Goal: Information Seeking & Learning: Compare options

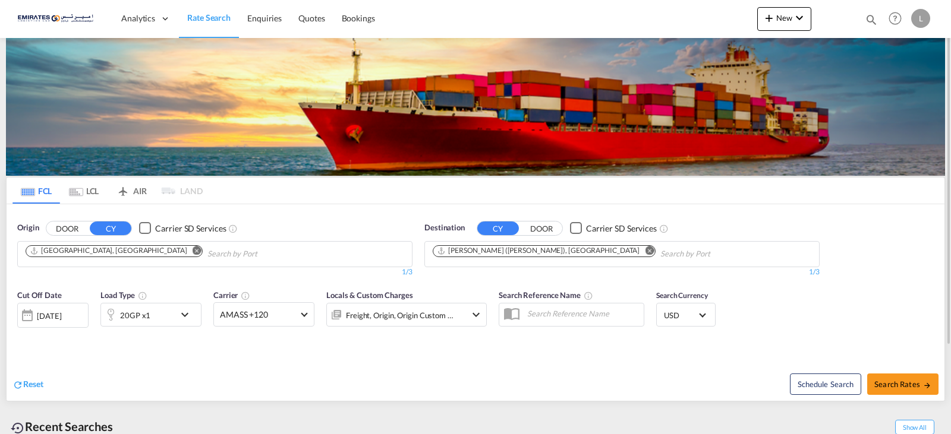
click at [645, 251] on md-icon "Remove" at bounding box center [649, 250] width 9 height 9
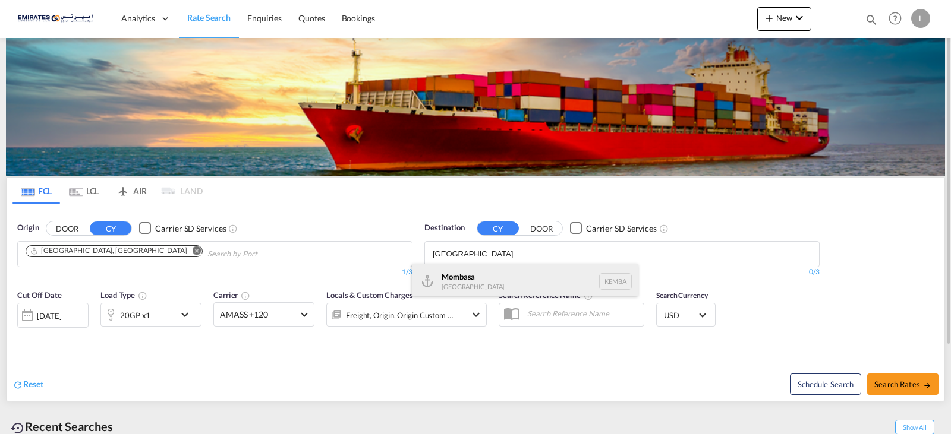
type input "mombasa"
click at [450, 281] on div "Mombasa Kenya KEMBA" at bounding box center [525, 282] width 226 height 36
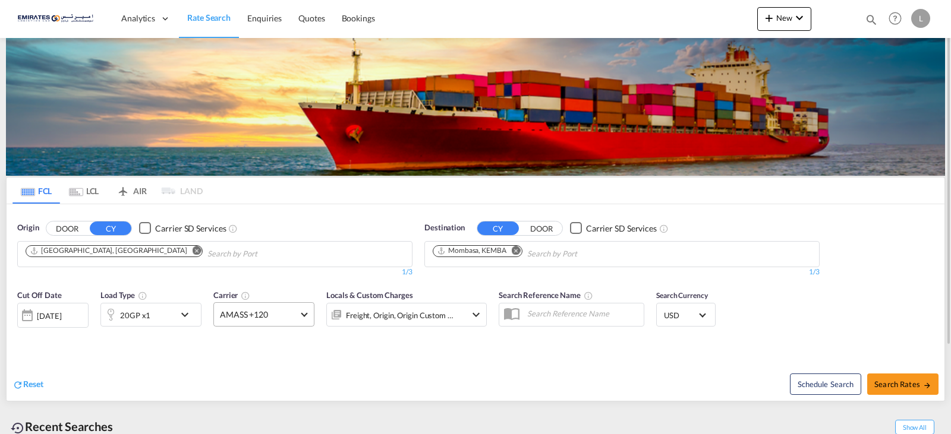
click at [296, 315] on span "AMASS +120" at bounding box center [258, 315] width 77 height 12
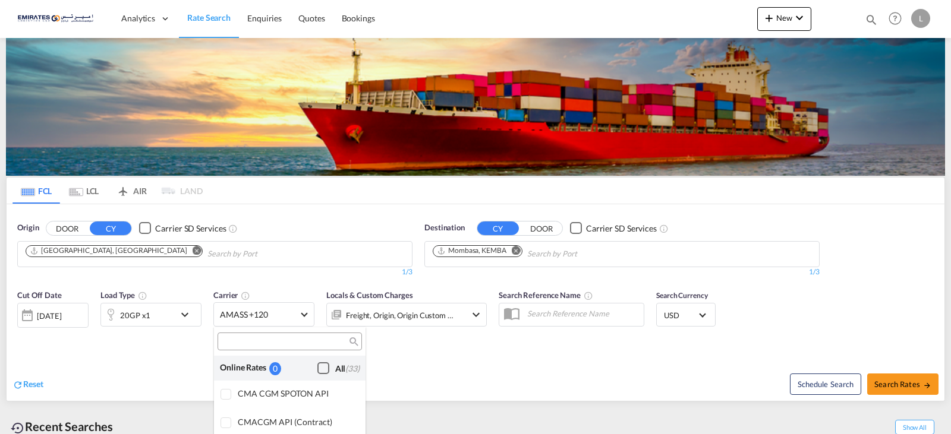
click at [317, 370] on div "Checkbox No Ink" at bounding box center [323, 368] width 12 height 12
click at [534, 390] on md-backdrop at bounding box center [475, 217] width 951 height 434
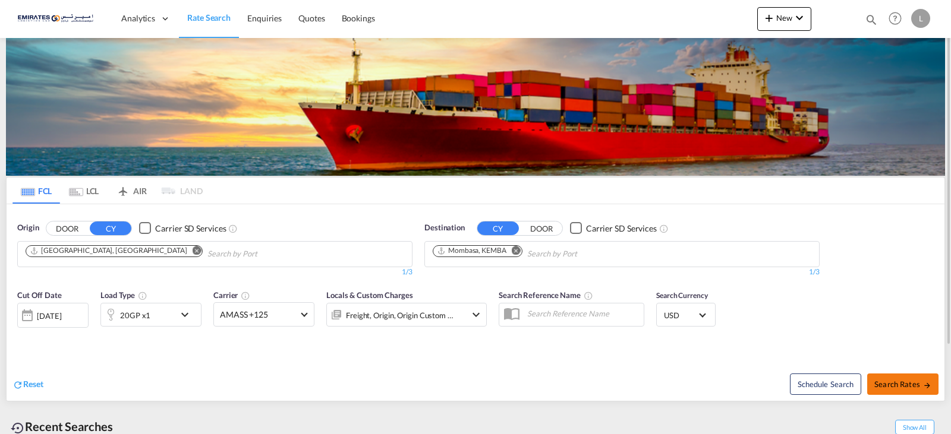
click at [912, 390] on button "Search Rates" at bounding box center [902, 384] width 71 height 21
type input "AEJEA to KEMBA / [DATE]"
click at [909, 377] on button "Search Rates" at bounding box center [902, 384] width 71 height 21
type input "AEJEA to KEMBA / [DATE]"
click at [310, 317] on md-select-value "AMASS +120" at bounding box center [264, 314] width 100 height 23
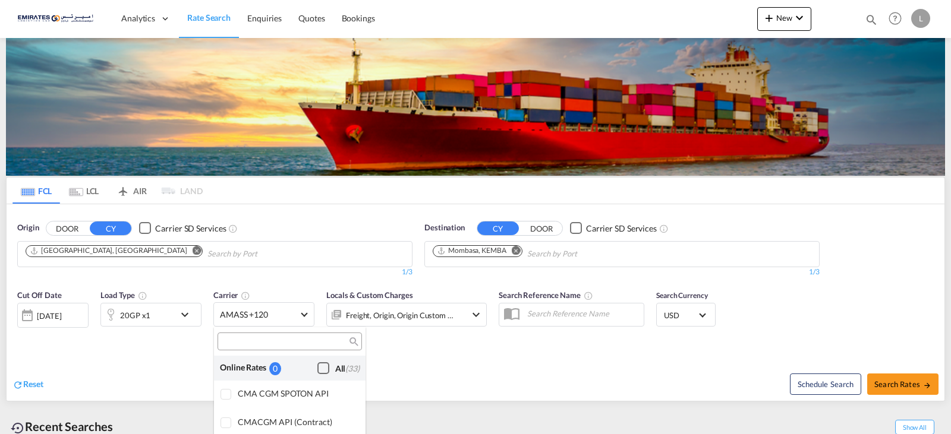
click at [318, 365] on div "Checkbox No Ink" at bounding box center [323, 368] width 12 height 12
click at [900, 390] on md-backdrop at bounding box center [475, 217] width 951 height 434
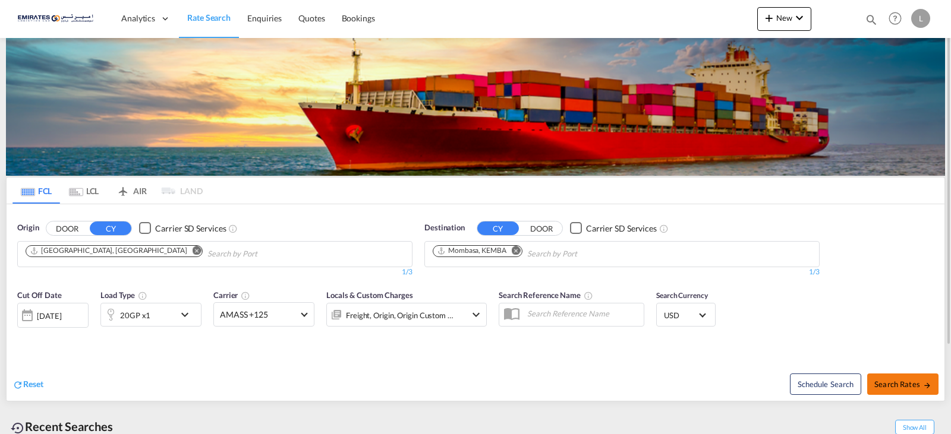
click at [900, 390] on button "Search Rates" at bounding box center [902, 384] width 71 height 21
type input "AEJEA to KEMBA / [DATE]"
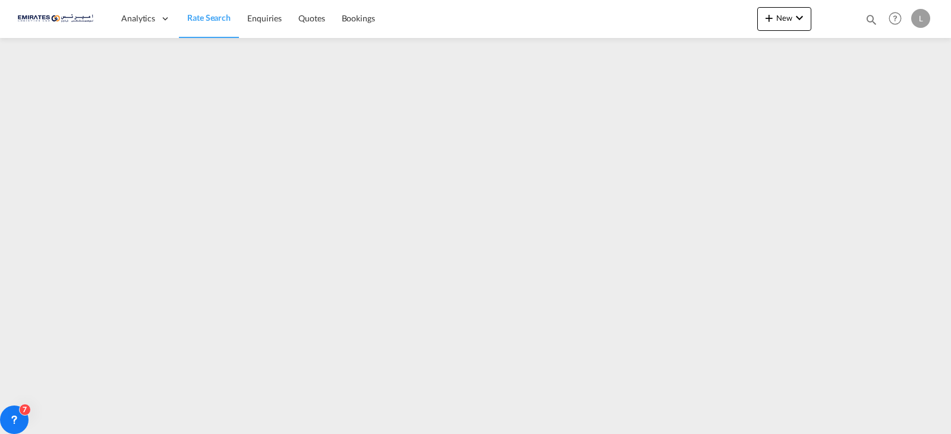
drag, startPoint x: 492, startPoint y: 239, endPoint x: 479, endPoint y: 238, distance: 13.1
click at [491, 239] on iframe at bounding box center [475, 231] width 951 height 387
click at [479, 238] on iframe at bounding box center [475, 231] width 951 height 387
click at [133, 27] on div "Analytics" at bounding box center [146, 18] width 66 height 39
click at [205, 20] on span "Rate Search" at bounding box center [208, 17] width 43 height 10
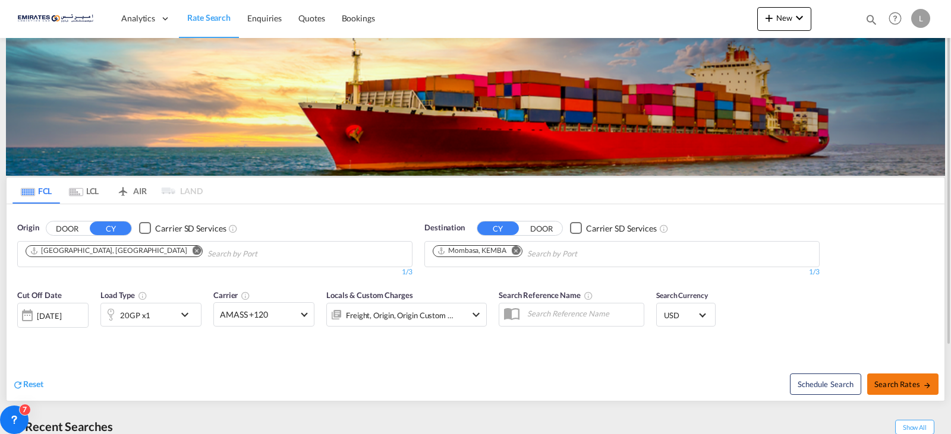
click at [890, 387] on span "Search Rates" at bounding box center [902, 385] width 57 height 10
type input "AEJEA to KEMBA / [DATE]"
